Goal: Find specific page/section: Find specific page/section

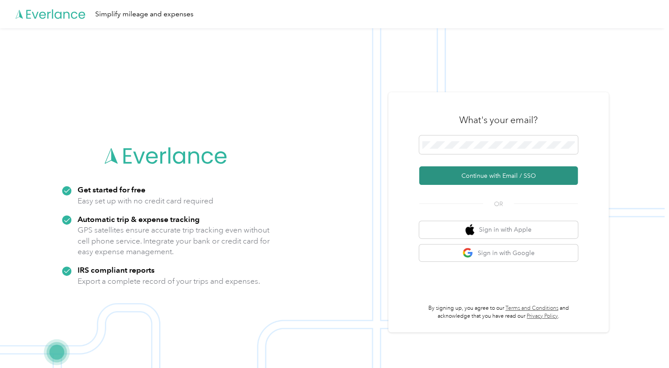
click at [480, 175] on button "Continue with Email / SSO" at bounding box center [498, 175] width 159 height 19
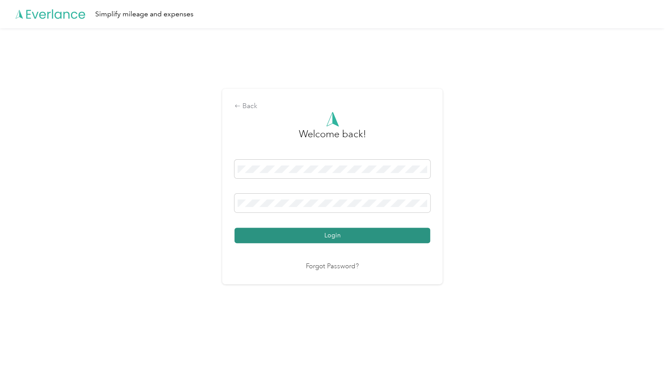
click at [339, 232] on button "Login" at bounding box center [333, 235] width 196 height 15
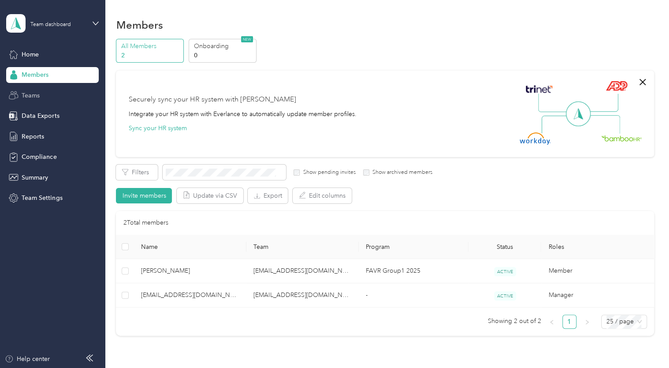
click at [37, 97] on span "Teams" at bounding box center [31, 95] width 18 height 9
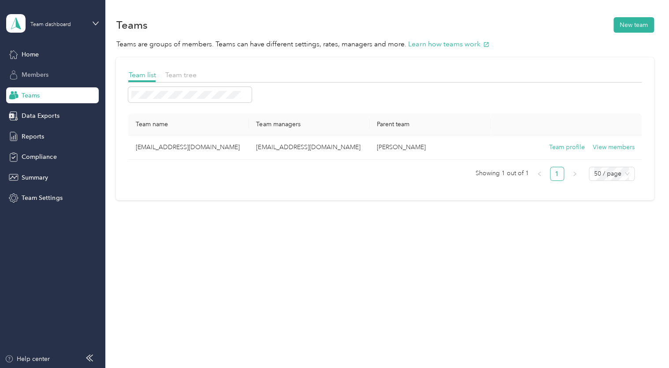
click at [39, 74] on span "Members" at bounding box center [35, 74] width 27 height 9
